Goal: Task Accomplishment & Management: Complete application form

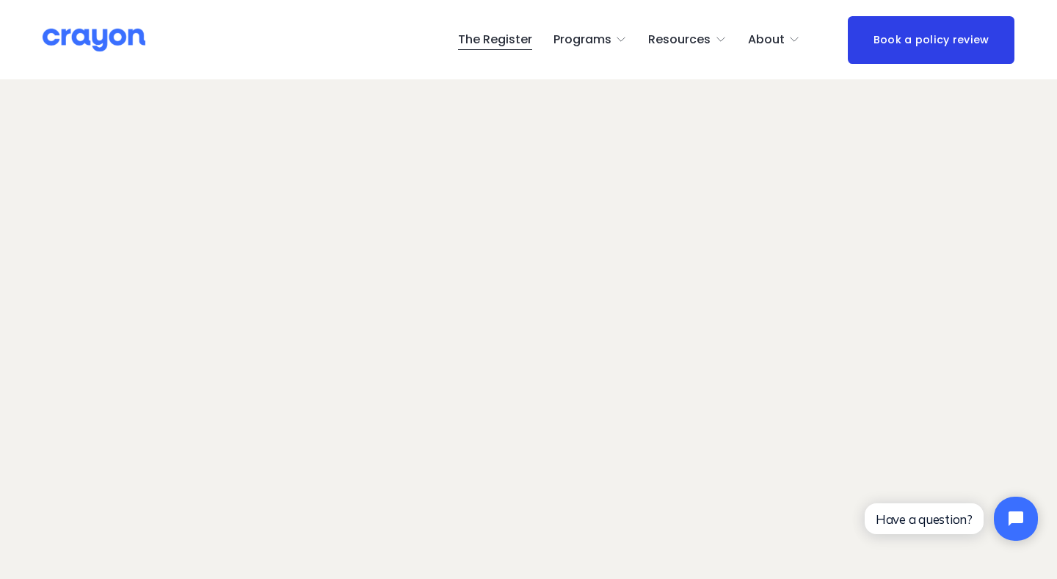
scroll to position [82, 0]
